Goal: Check status: Check status

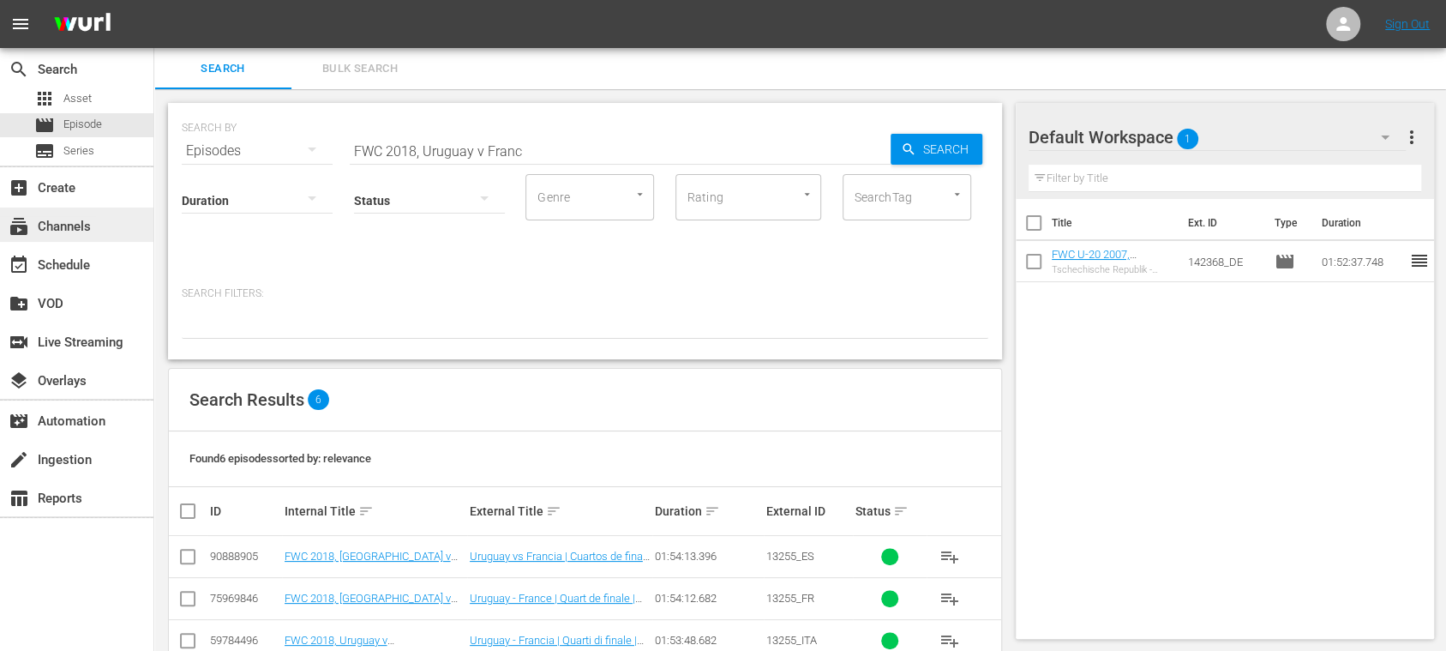
click at [74, 223] on div "subscriptions Channels" at bounding box center [48, 223] width 96 height 15
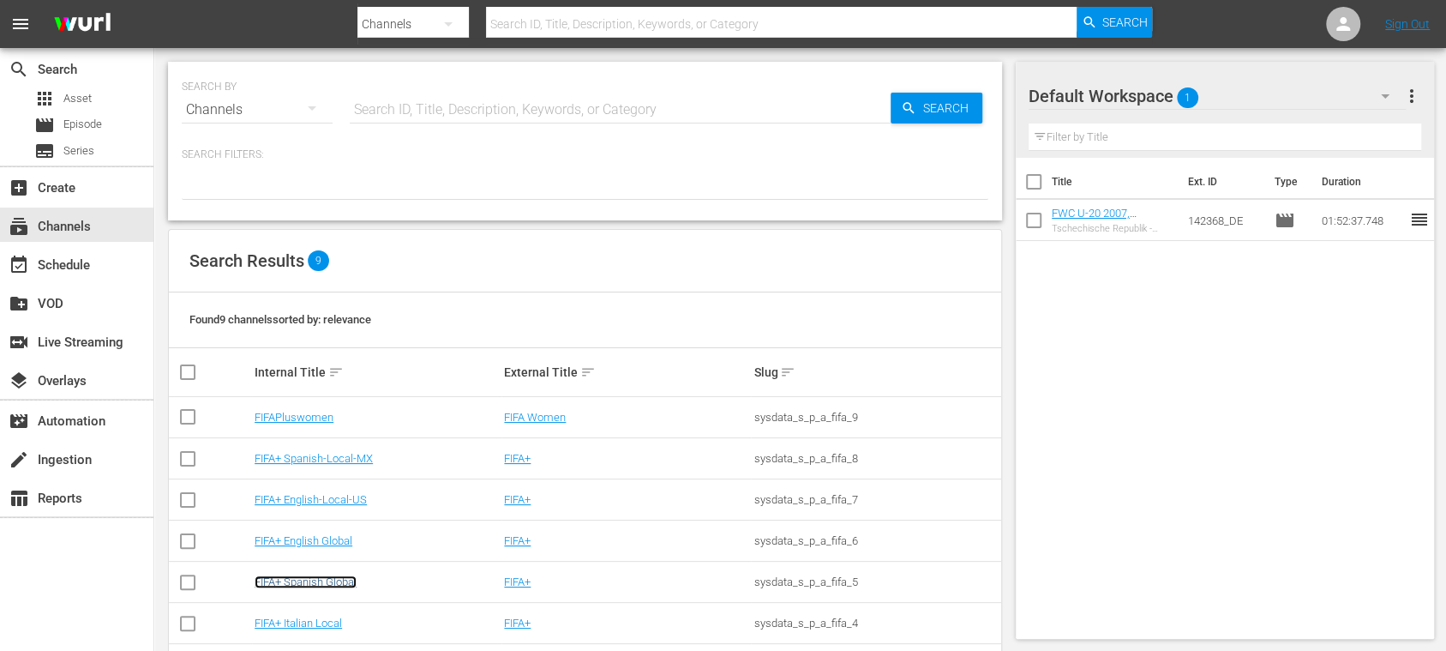
click at [354, 583] on link "FIFA+ Spanish Global" at bounding box center [306, 581] width 102 height 13
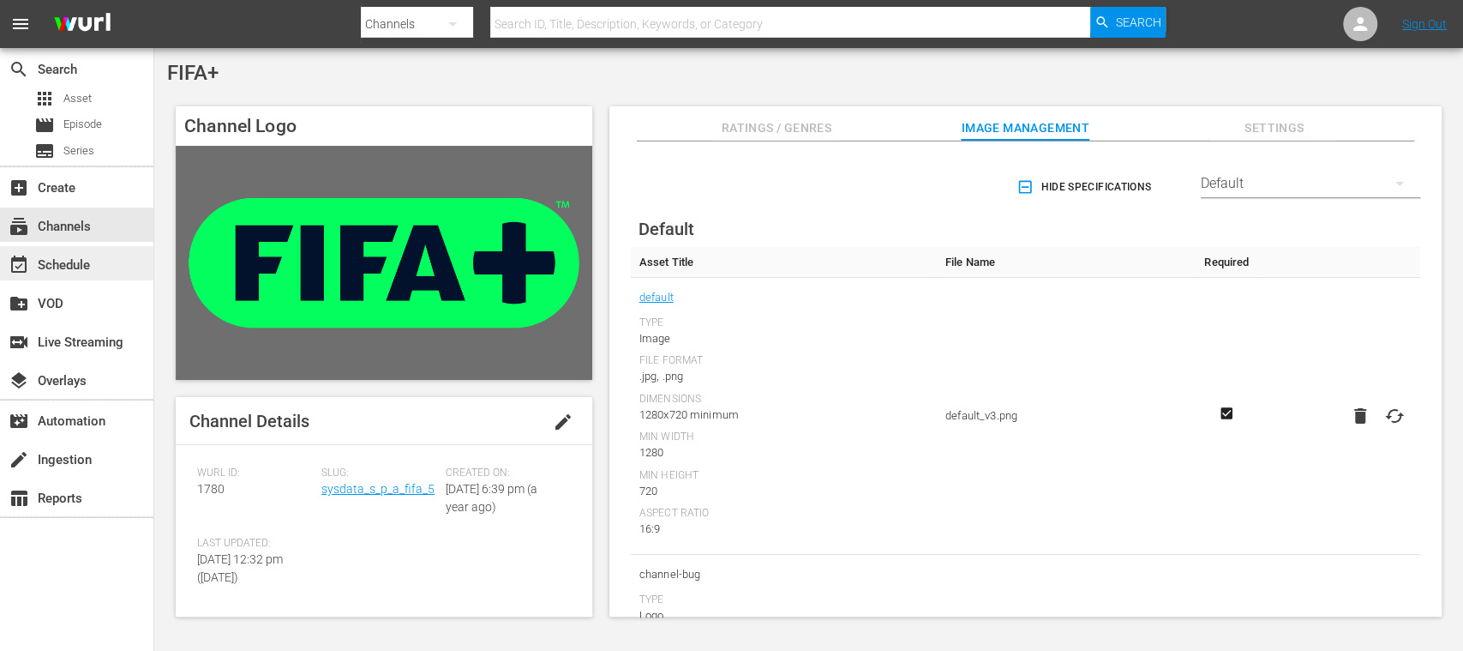
click at [67, 275] on div "event_available Schedule" at bounding box center [76, 263] width 153 height 34
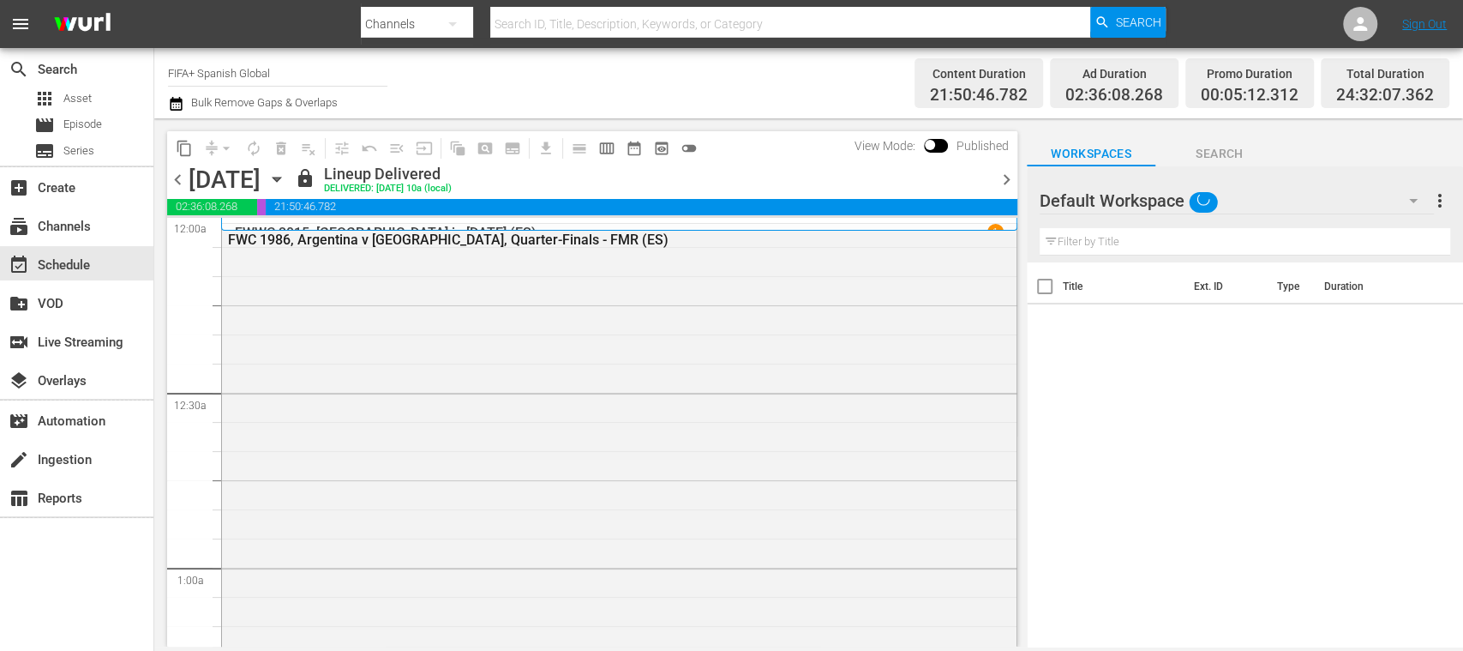
click at [1005, 175] on span "chevron_right" at bounding box center [1006, 179] width 21 height 21
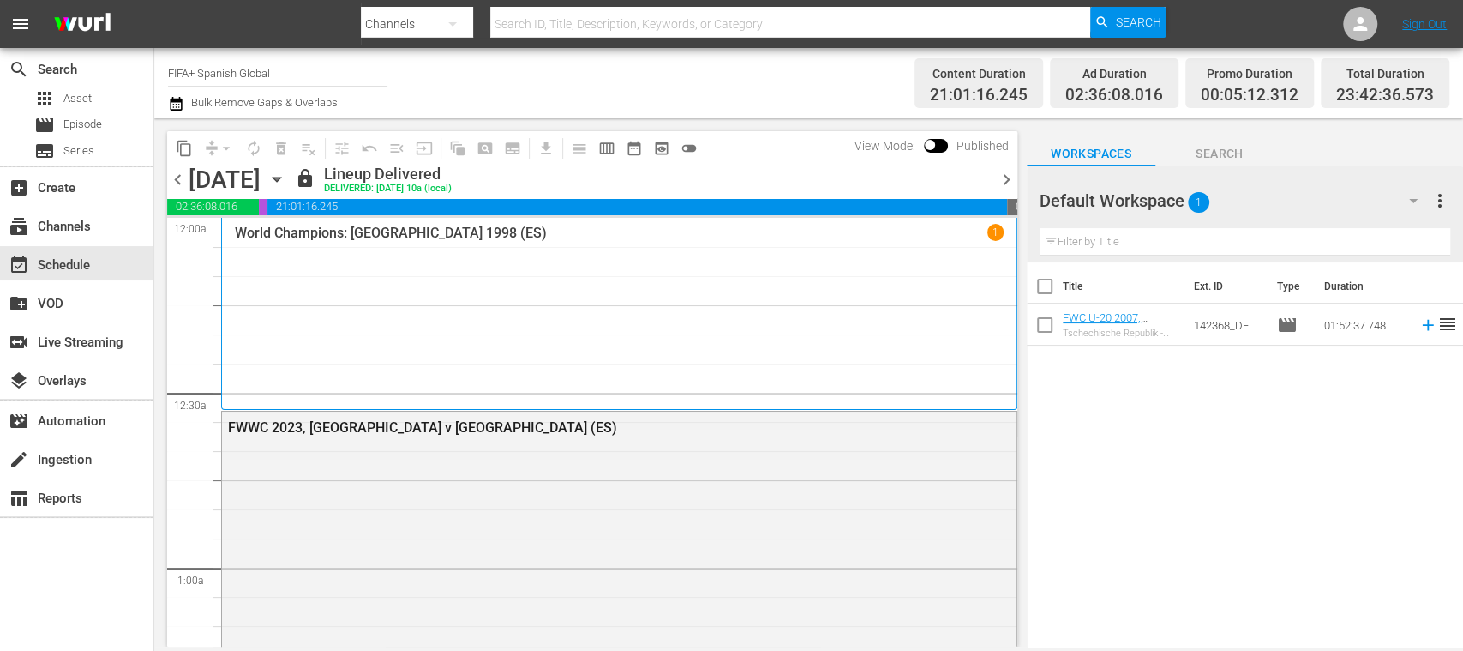
click at [1005, 175] on span "chevron_right" at bounding box center [1006, 179] width 21 height 21
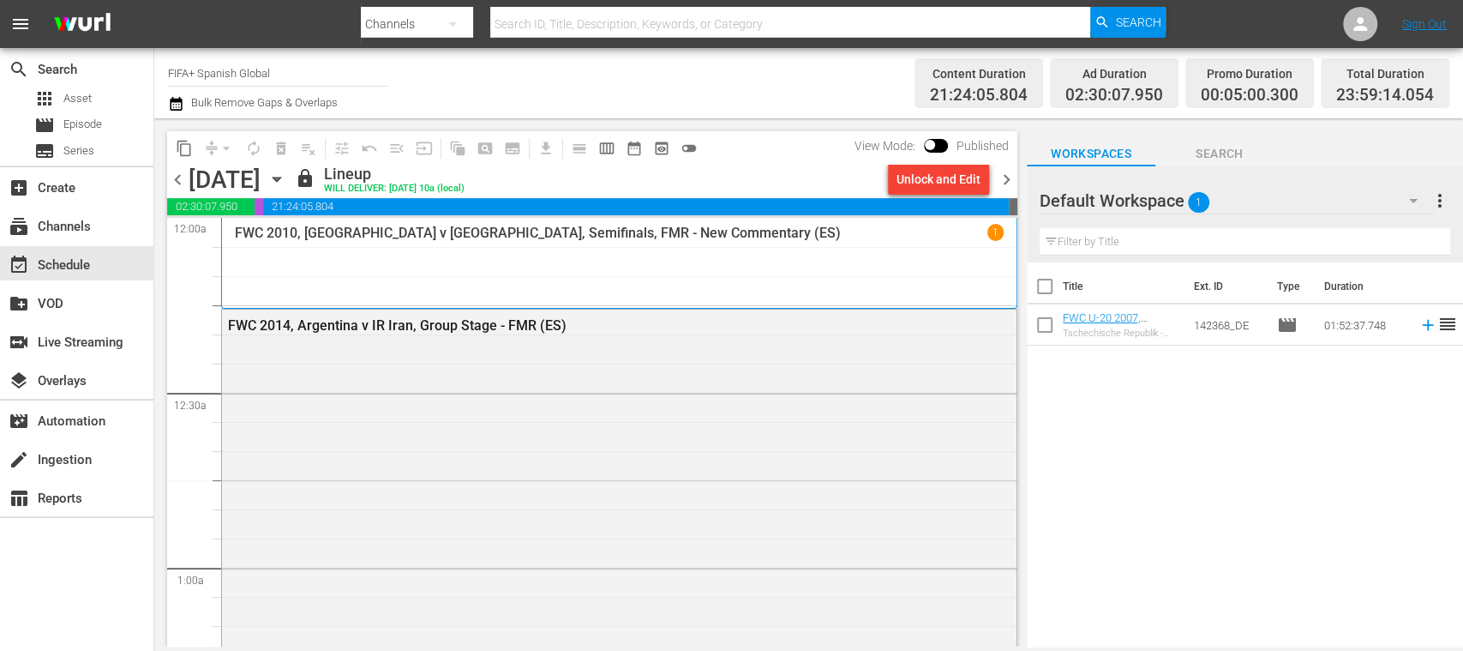
click at [1008, 177] on span "chevron_right" at bounding box center [1006, 179] width 21 height 21
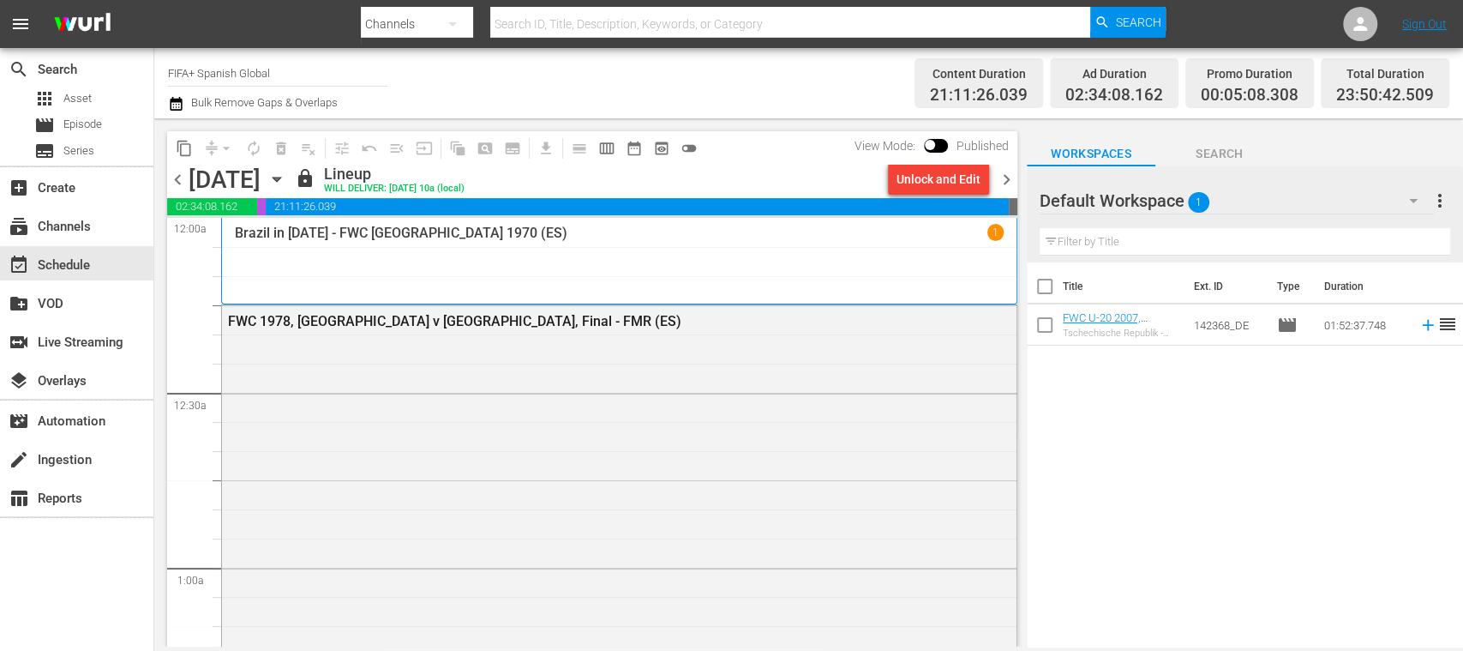
click at [1008, 177] on span "chevron_right" at bounding box center [1006, 179] width 21 height 21
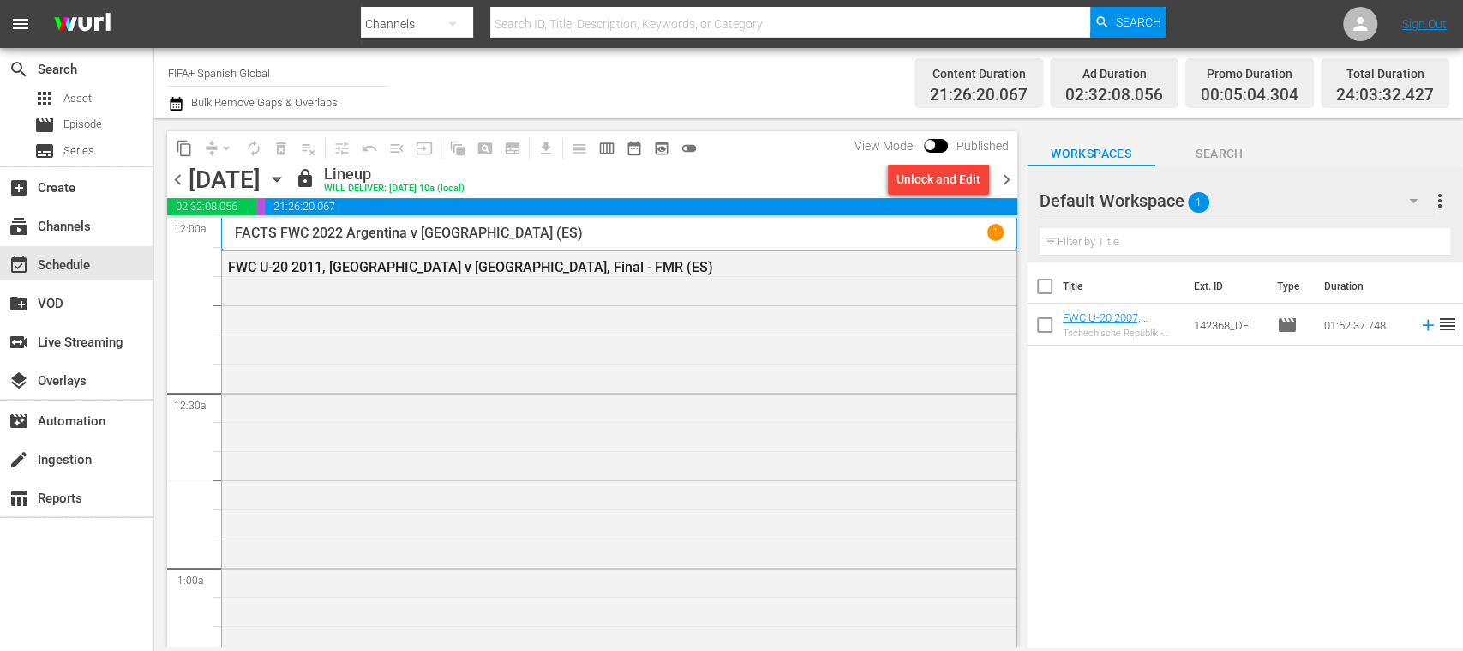
click at [1010, 178] on span "chevron_right" at bounding box center [1006, 179] width 21 height 21
